Goal: Transaction & Acquisition: Purchase product/service

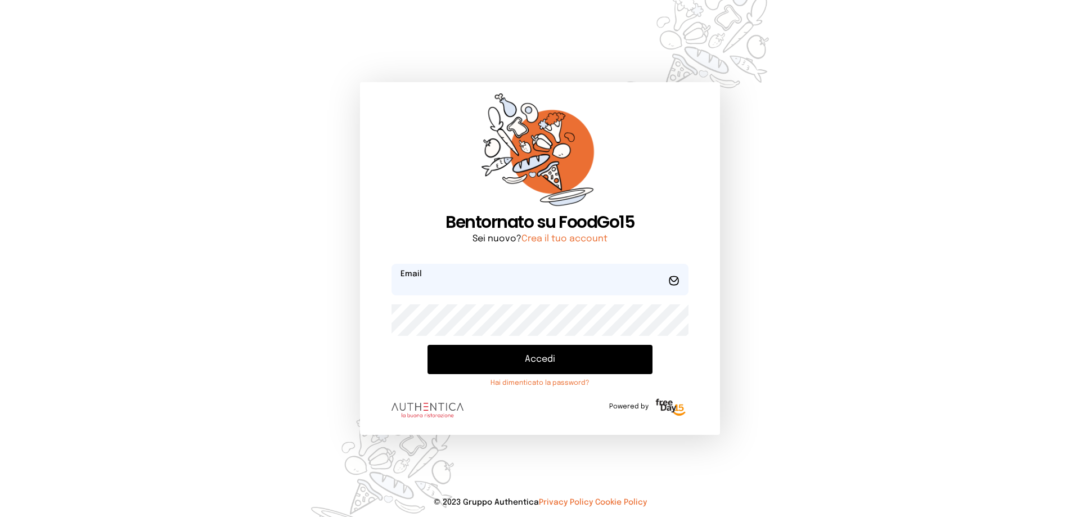
click at [482, 287] on input "email" at bounding box center [540, 280] width 297 height 32
type input "**********"
click at [428, 345] on button "Accedi" at bounding box center [540, 359] width 225 height 29
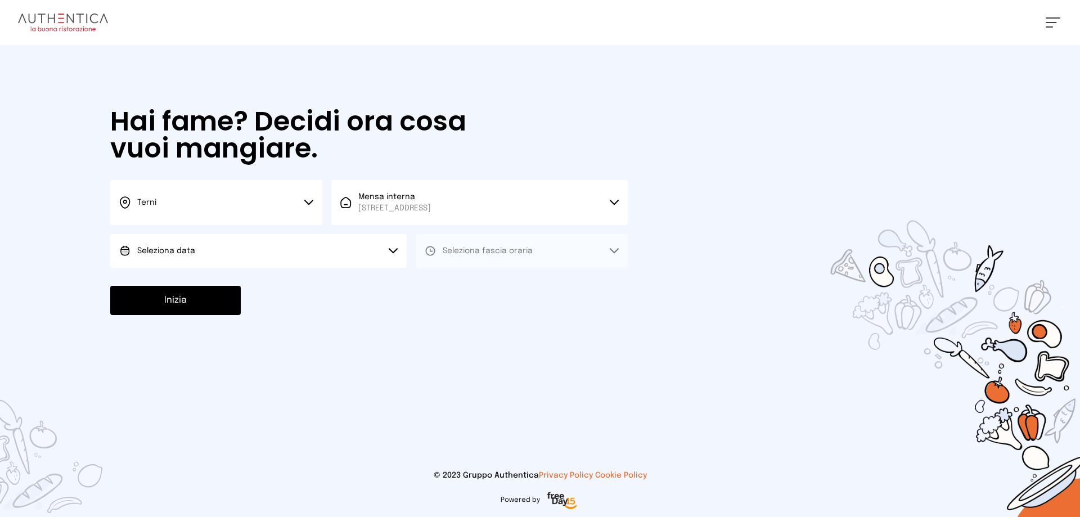
click at [331, 251] on button "Seleziona data" at bounding box center [258, 251] width 297 height 34
drag, startPoint x: 219, startPoint y: 285, endPoint x: 233, endPoint y: 280, distance: 15.7
click at [220, 285] on li "[DATE], [DATE]" at bounding box center [258, 282] width 297 height 29
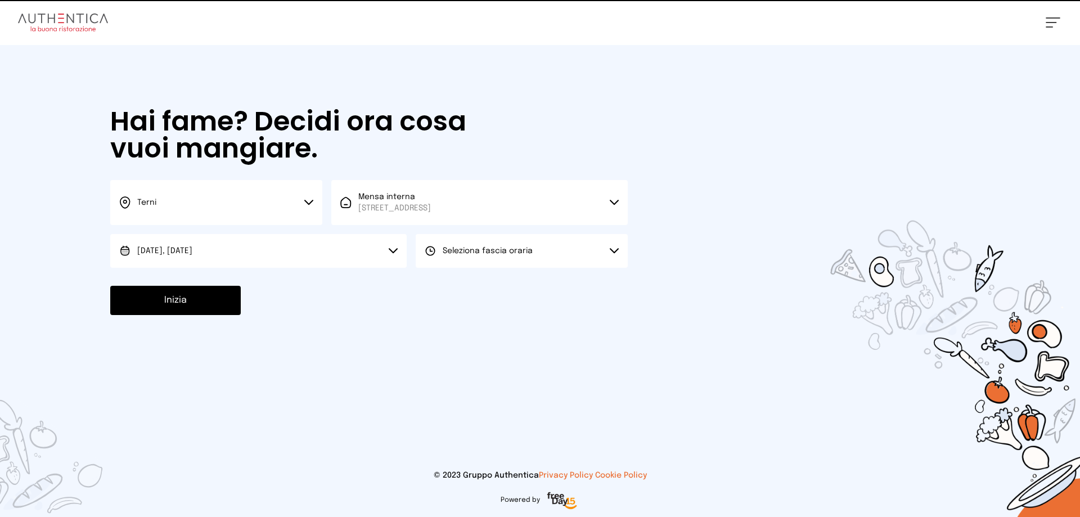
click at [483, 259] on button "Seleziona fascia oraria" at bounding box center [522, 251] width 212 height 34
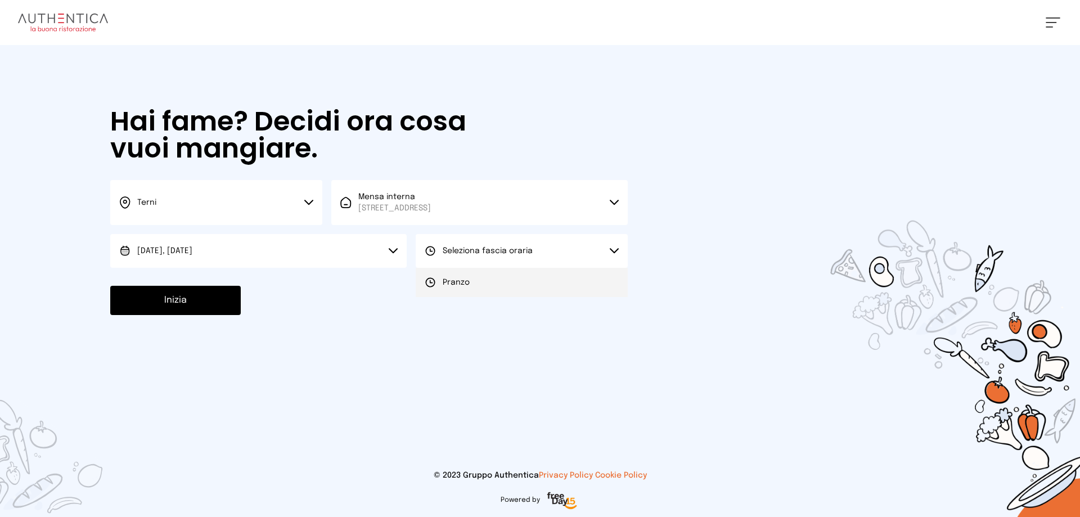
click at [477, 287] on li "Pranzo" at bounding box center [522, 282] width 212 height 29
click at [174, 307] on button "Inizia" at bounding box center [175, 300] width 131 height 29
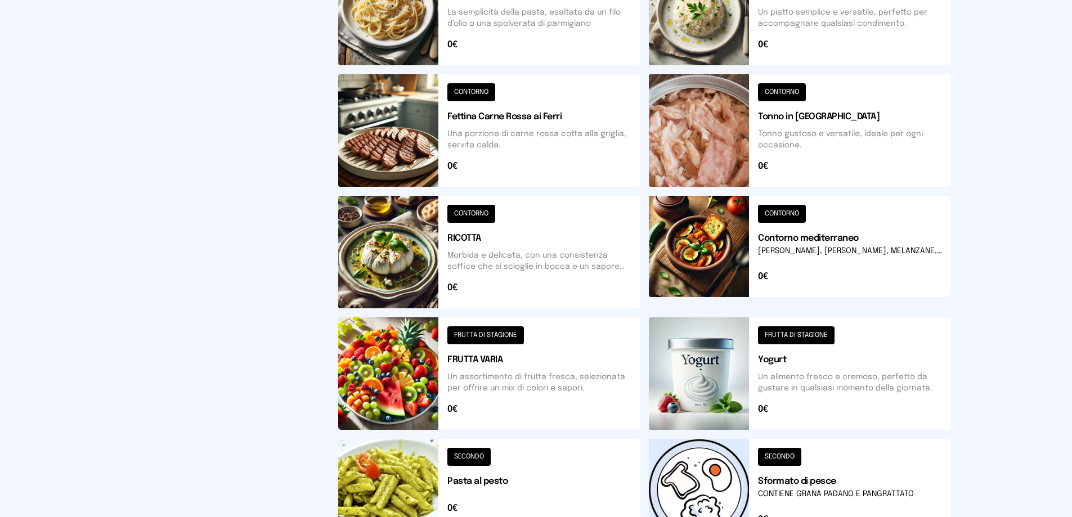
scroll to position [403, 0]
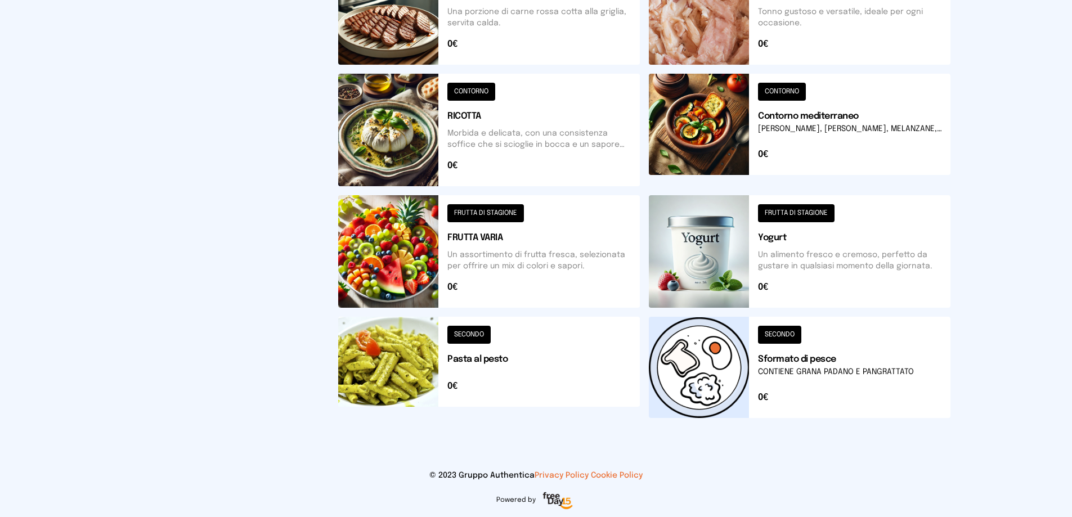
click at [700, 366] on button at bounding box center [800, 367] width 302 height 101
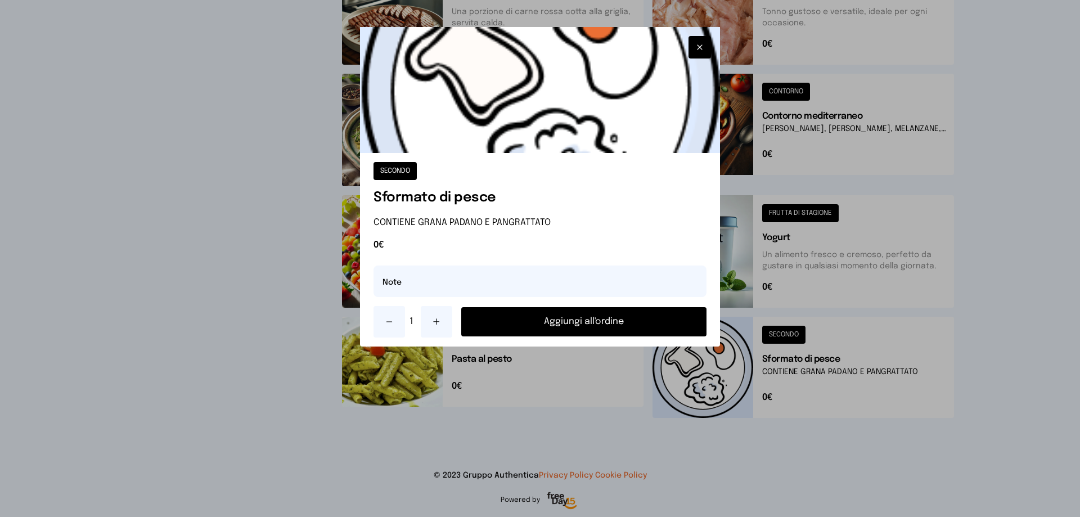
click at [601, 316] on button "Aggiungi all'ordine" at bounding box center [583, 321] width 245 height 29
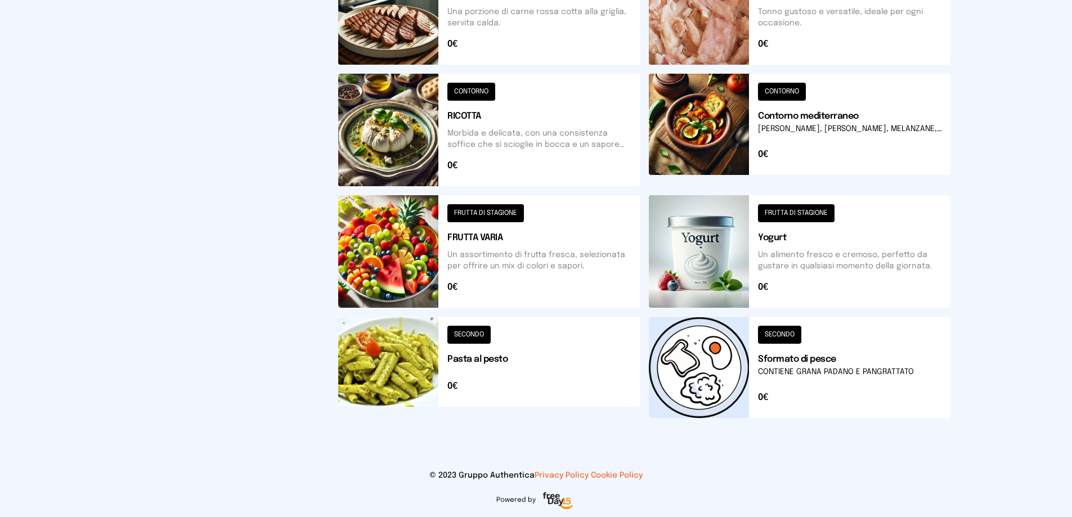
scroll to position [122, 0]
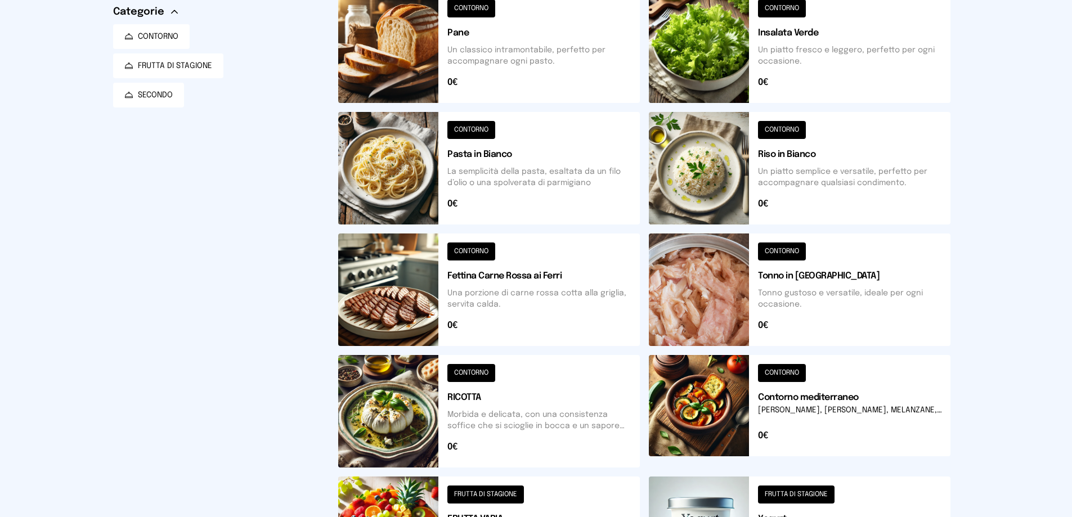
click at [698, 195] on button at bounding box center [800, 168] width 302 height 113
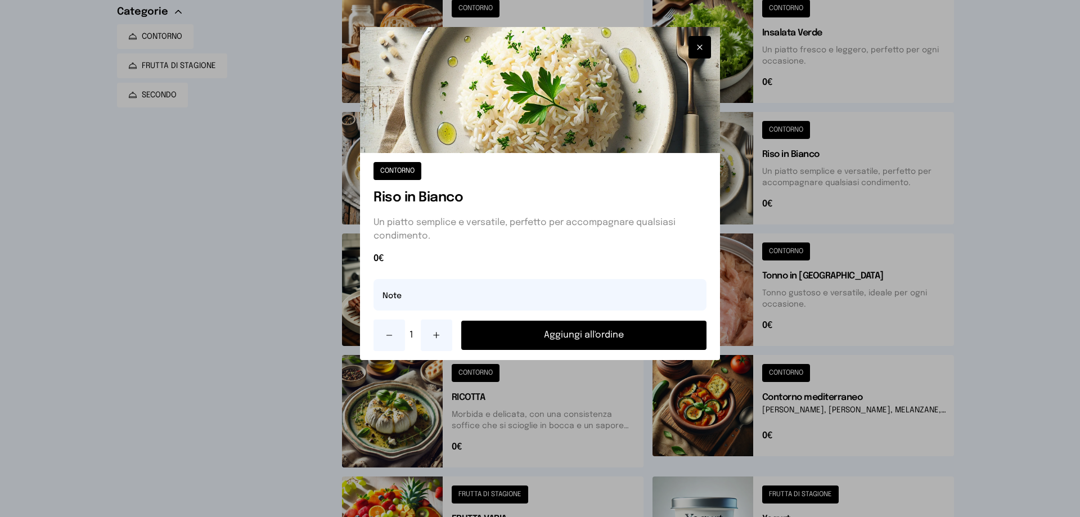
click at [623, 339] on button "Aggiungi all'ordine" at bounding box center [583, 335] width 245 height 29
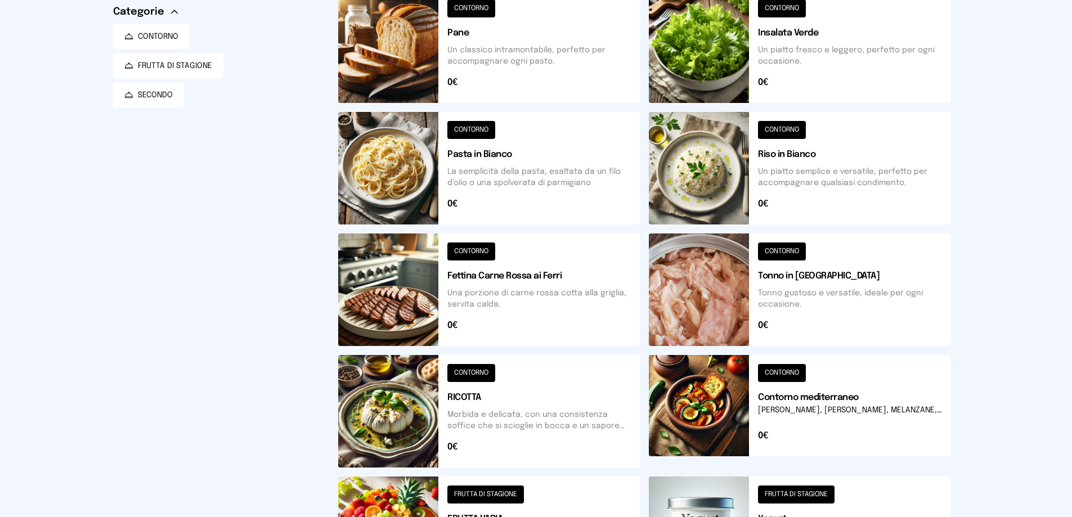
click at [700, 426] on button at bounding box center [800, 411] width 302 height 113
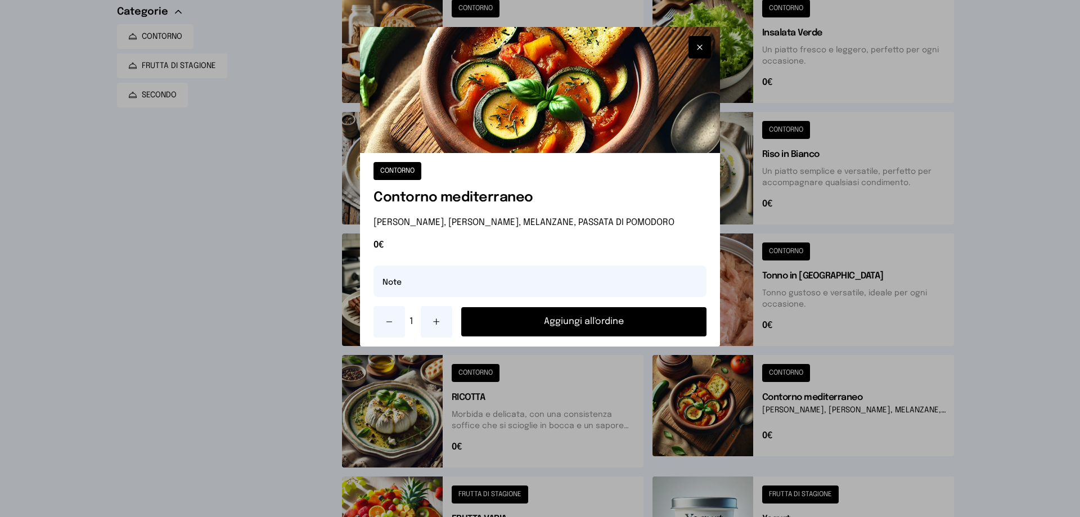
click at [576, 330] on button "Aggiungi all'ordine" at bounding box center [583, 321] width 245 height 29
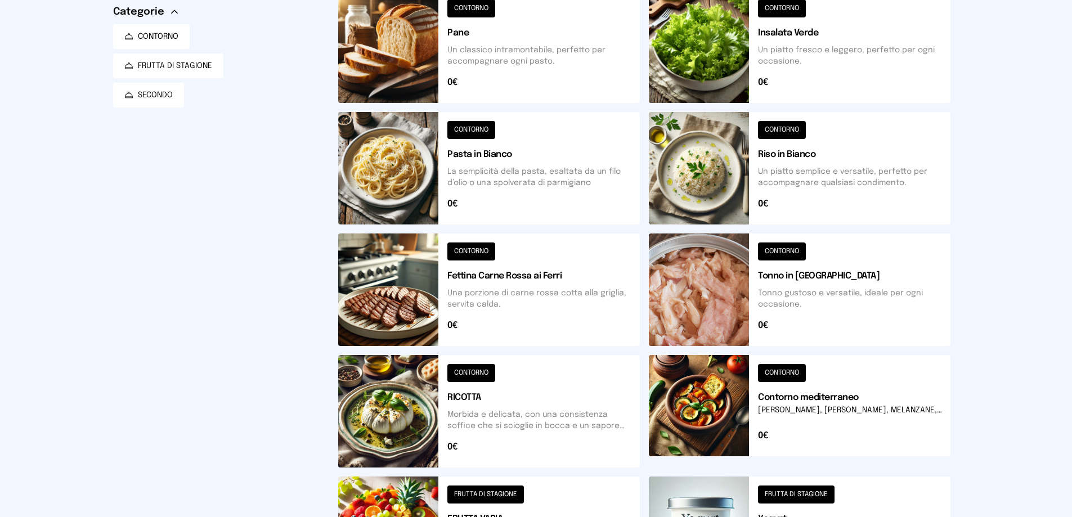
click at [415, 288] on button at bounding box center [489, 289] width 302 height 113
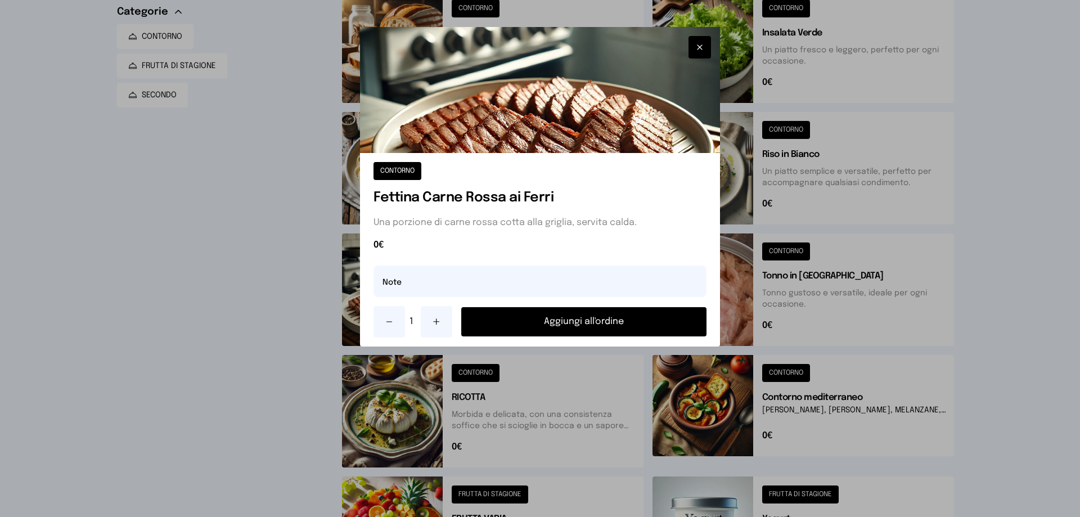
click at [556, 322] on button "Aggiungi all'ordine" at bounding box center [583, 321] width 245 height 29
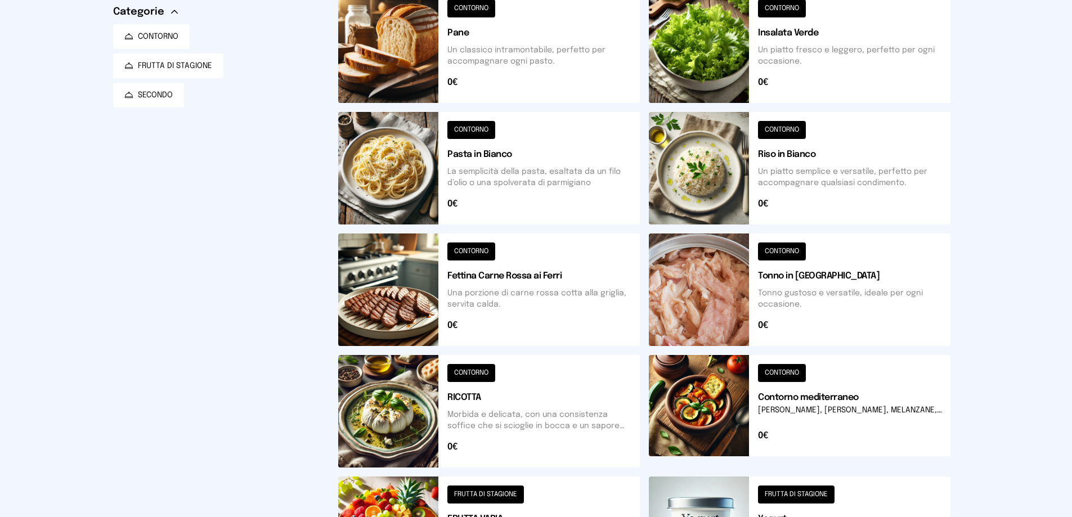
scroll to position [0, 0]
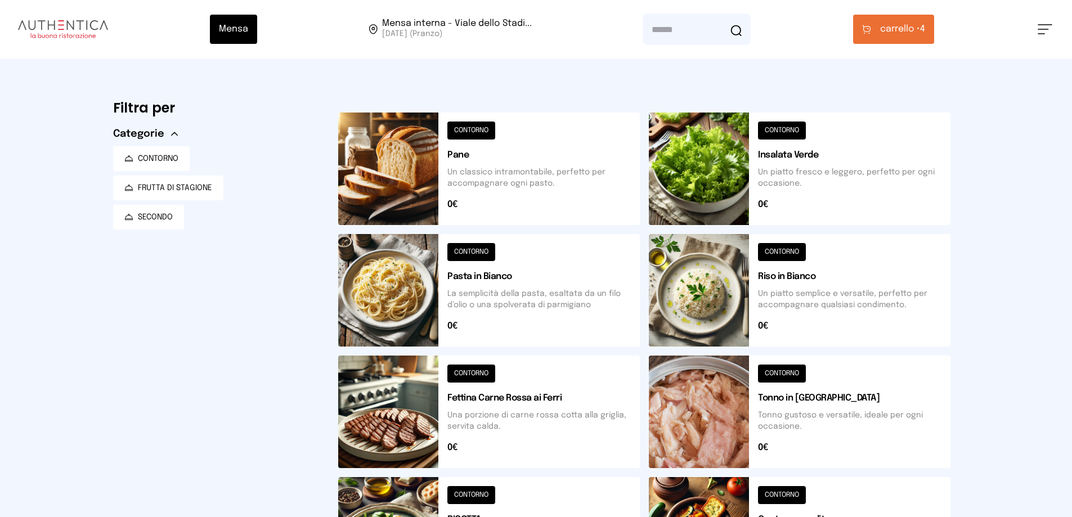
click at [911, 30] on span "carrello •" at bounding box center [900, 30] width 40 height 14
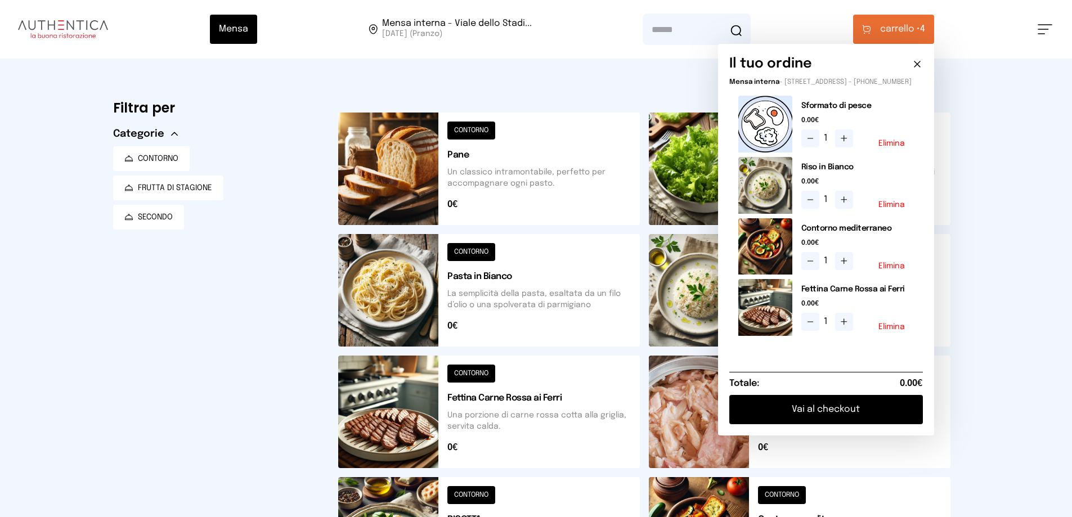
click at [905, 147] on button "Elimina" at bounding box center [891, 144] width 26 height 8
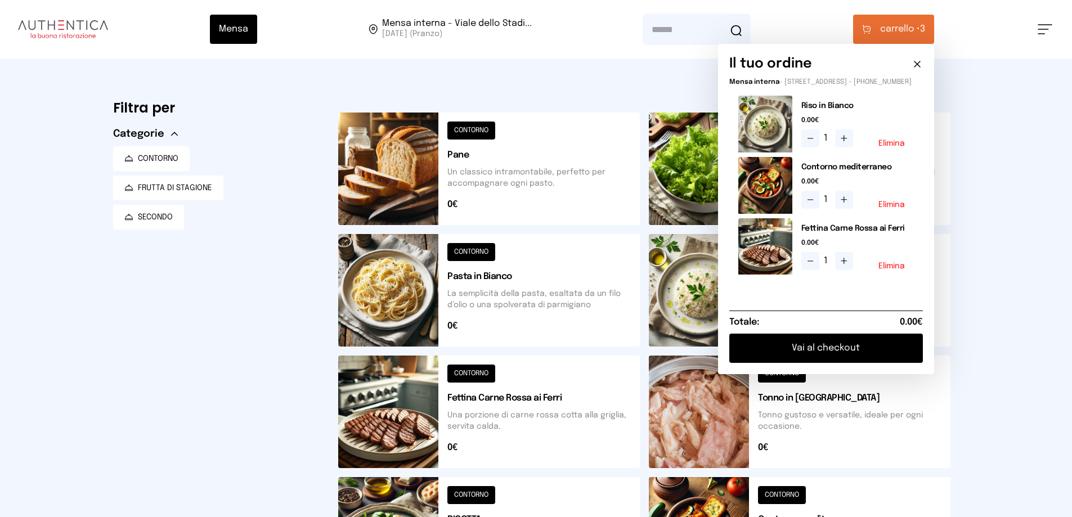
click at [1016, 329] on div "Mensa Mensa interna - Viale dello Stadi... [DATE] ([GEOGRAPHIC_DATA]) [GEOGRAPH…" at bounding box center [536, 460] width 1072 height 920
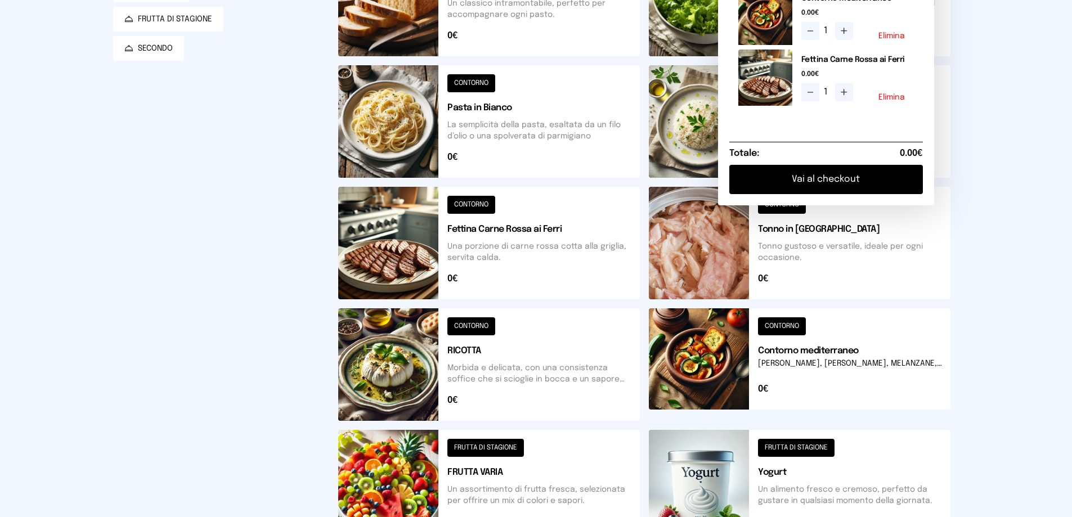
click at [371, 503] on button at bounding box center [489, 486] width 302 height 113
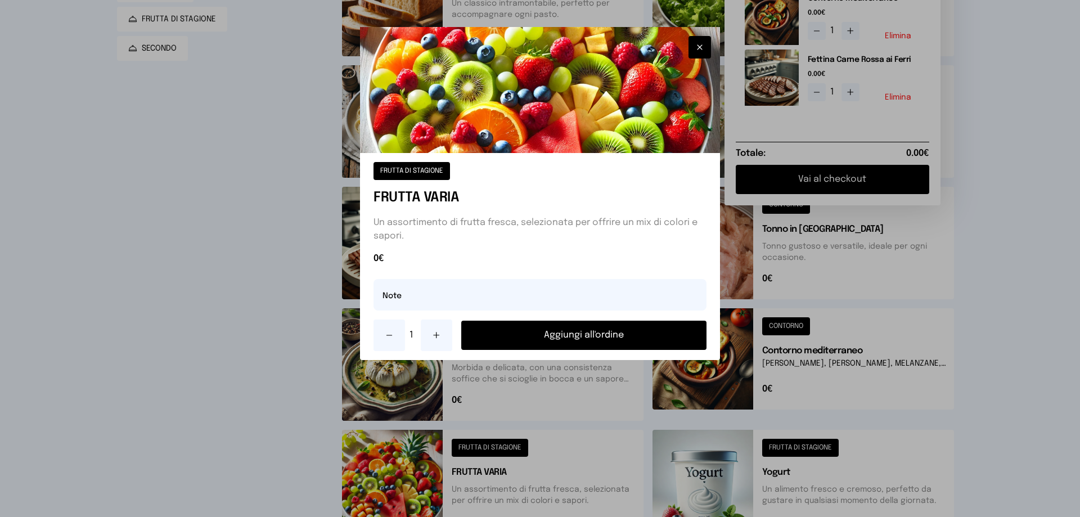
click at [520, 336] on button "Aggiungi all'ordine" at bounding box center [583, 335] width 245 height 29
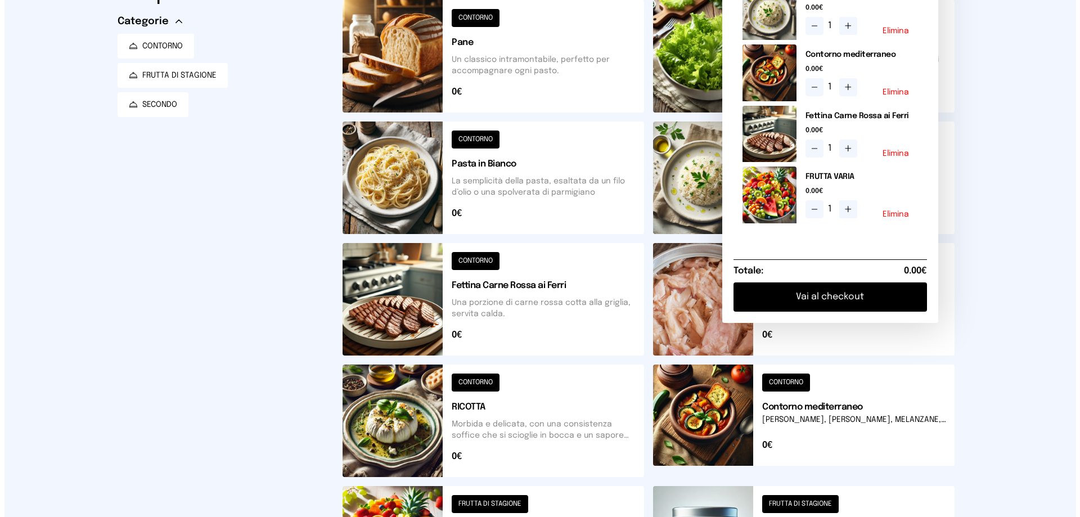
scroll to position [0, 0]
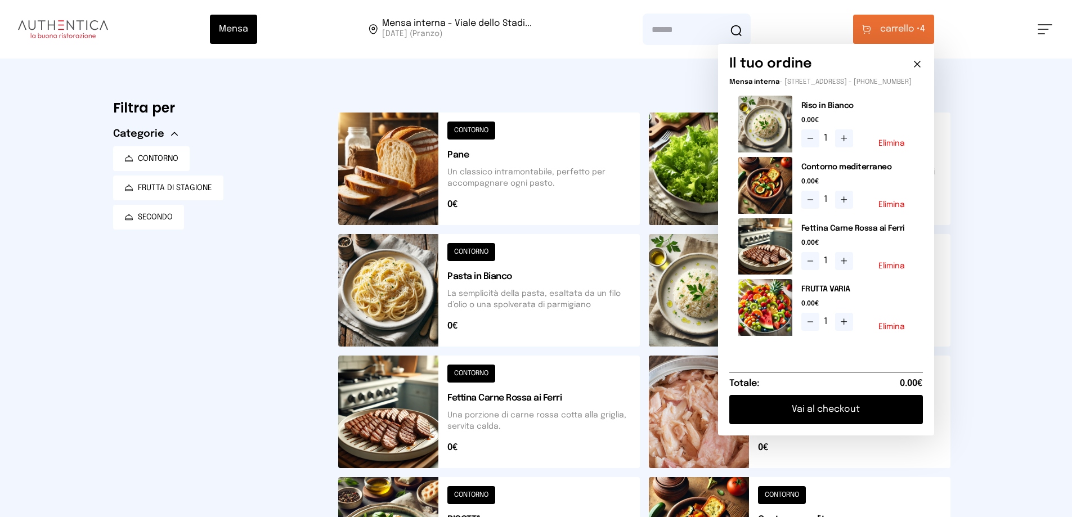
click at [822, 420] on button "Vai al checkout" at bounding box center [826, 409] width 194 height 29
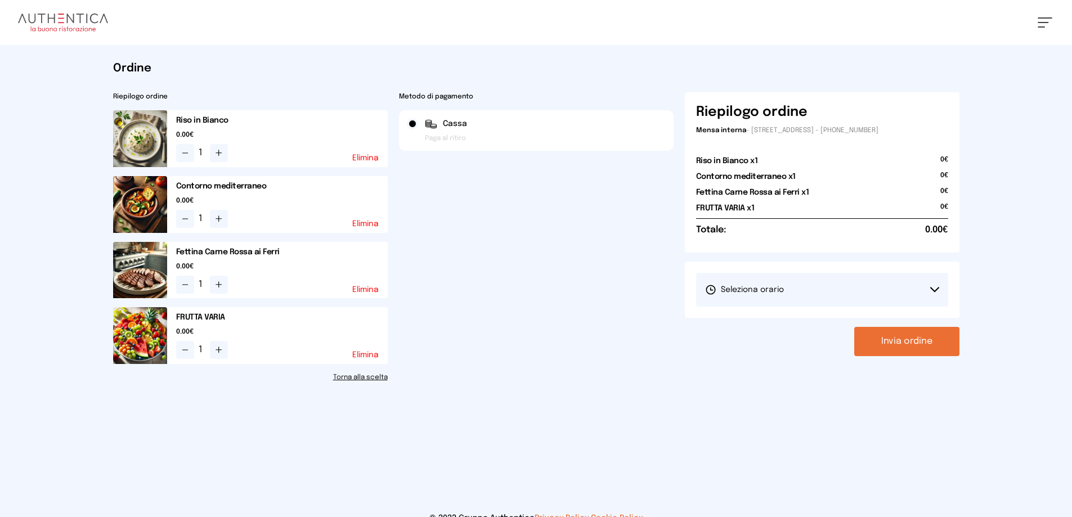
click at [866, 306] on button "Seleziona orario" at bounding box center [822, 290] width 252 height 34
click at [794, 325] on li "1° Turno (13:00 - 15:00)" at bounding box center [822, 321] width 252 height 29
click at [896, 343] on button "Invia ordine" at bounding box center [906, 341] width 105 height 29
